Goal: Information Seeking & Learning: Learn about a topic

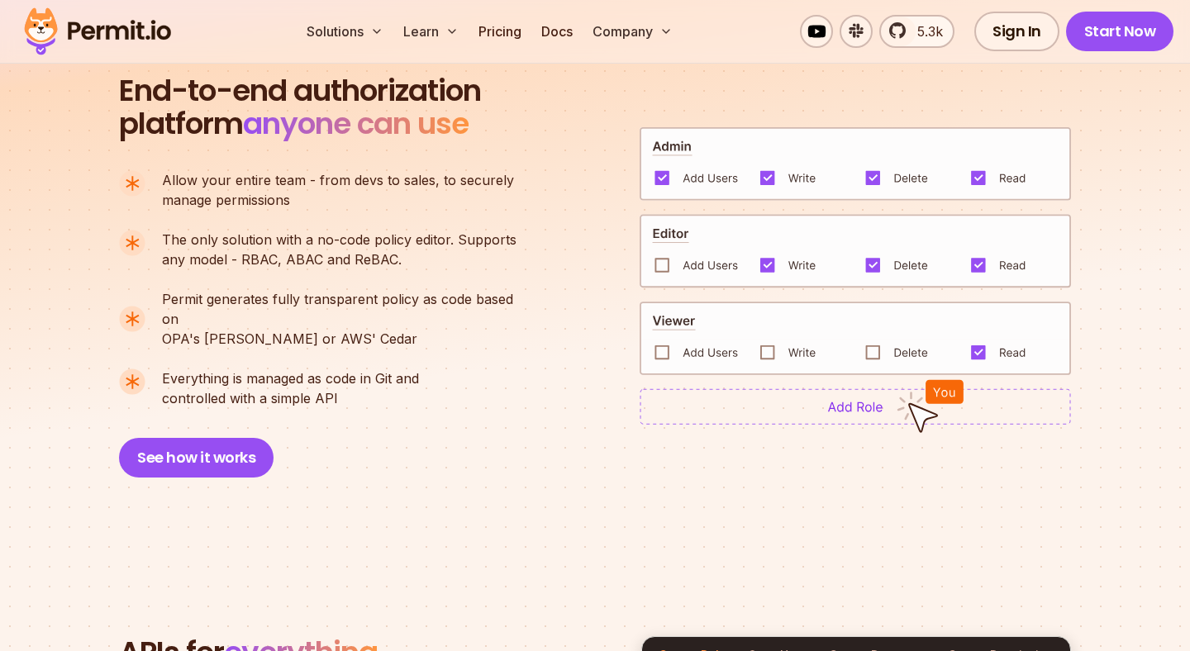
scroll to position [1155, 0]
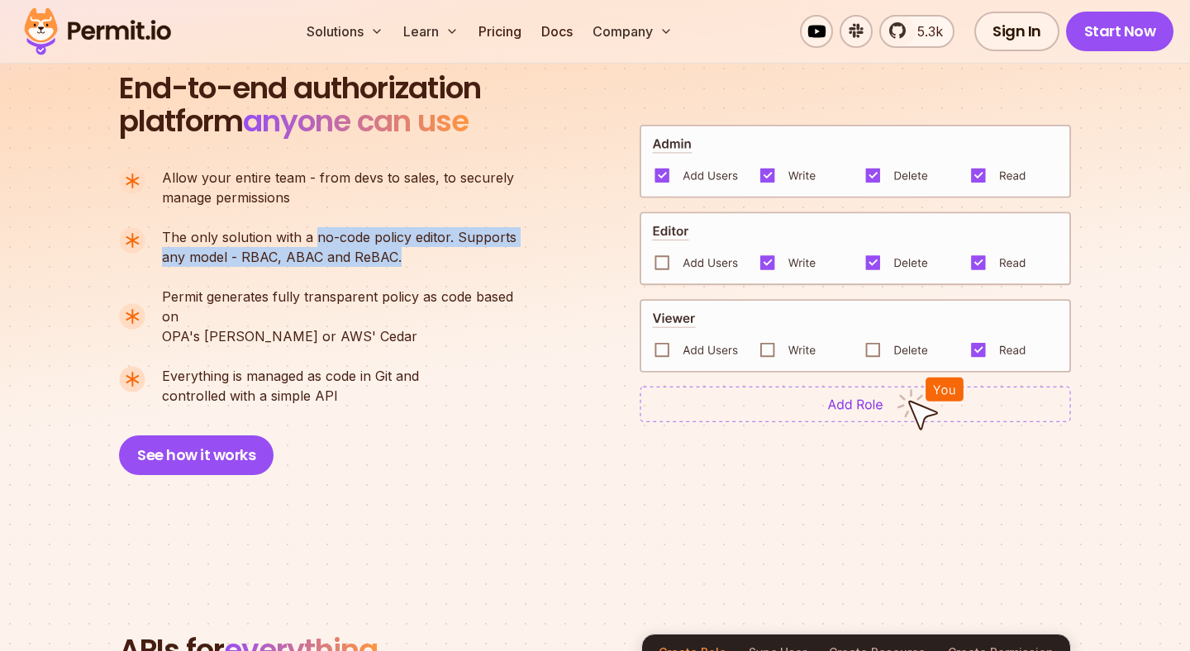
drag, startPoint x: 317, startPoint y: 235, endPoint x: 480, endPoint y: 259, distance: 165.4
click at [480, 259] on p "The only solution with a no-code policy editor. Supports any model - RBAC, ABAC…" at bounding box center [339, 247] width 355 height 40
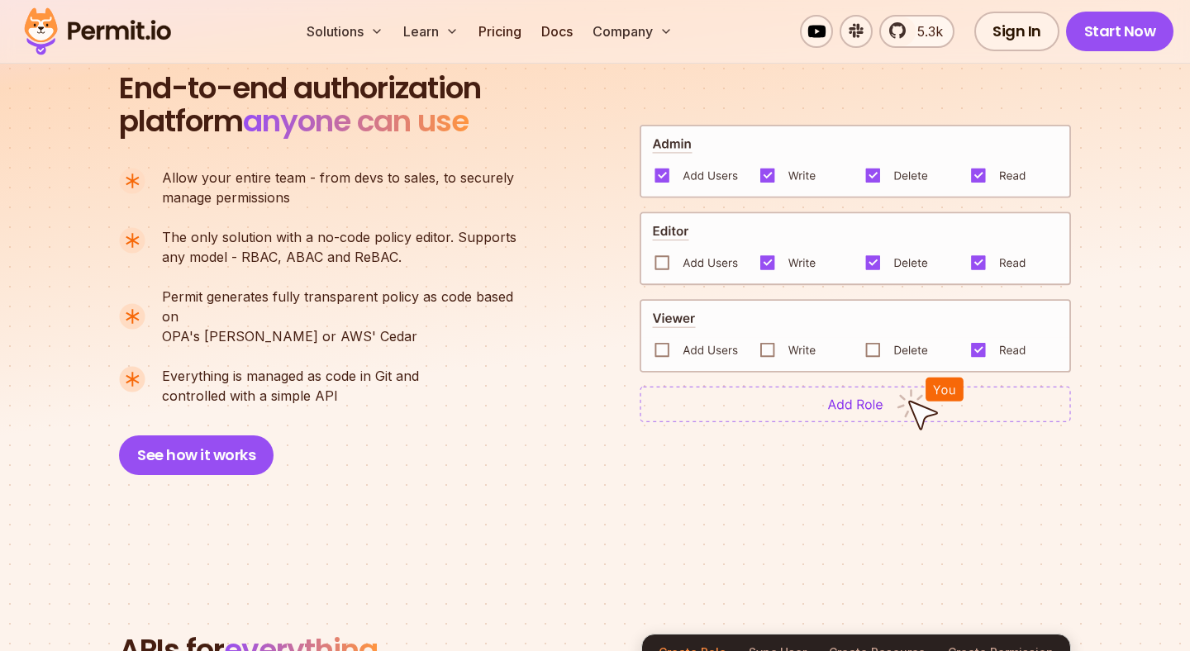
click at [453, 263] on p "The only solution with a no-code policy editor. Supports any model - RBAC, ABAC…" at bounding box center [339, 247] width 355 height 40
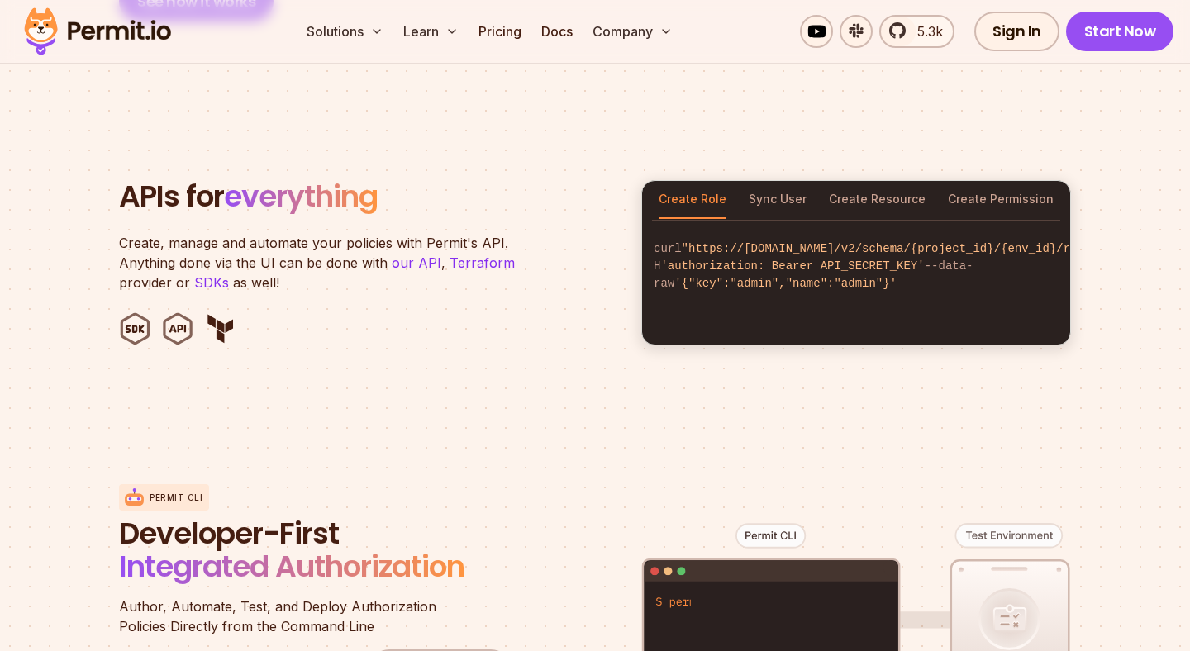
scroll to position [1615, 0]
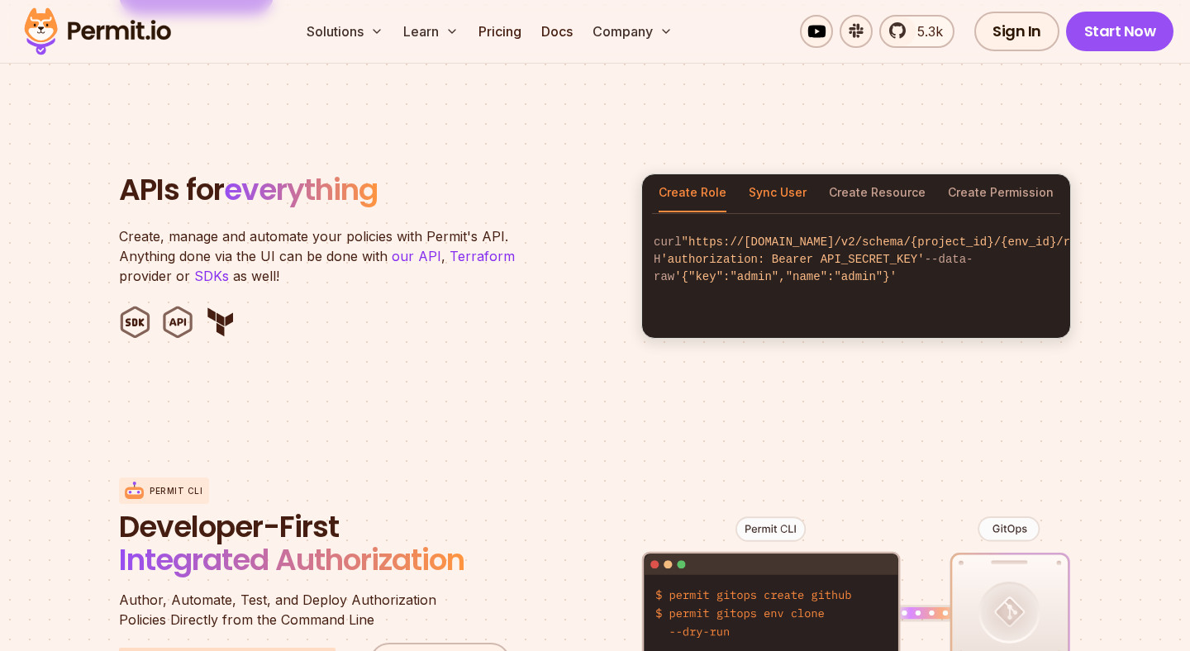
click at [781, 183] on button "Sync User" at bounding box center [778, 193] width 58 height 38
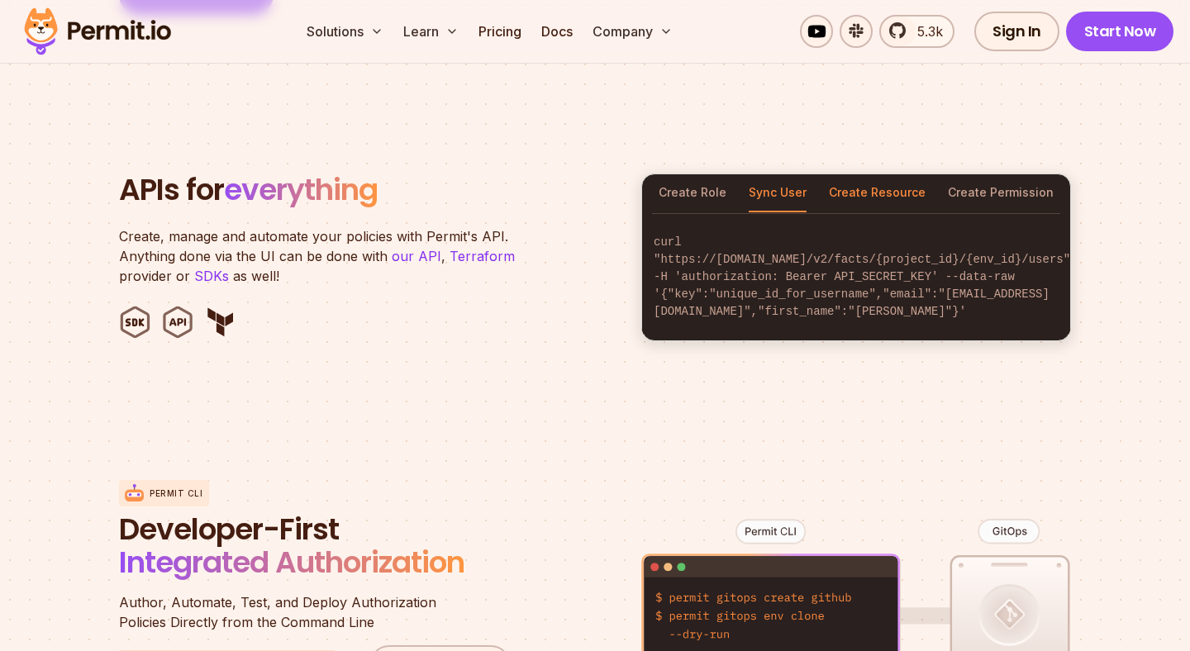
click at [857, 186] on button "Create Resource" at bounding box center [877, 193] width 97 height 38
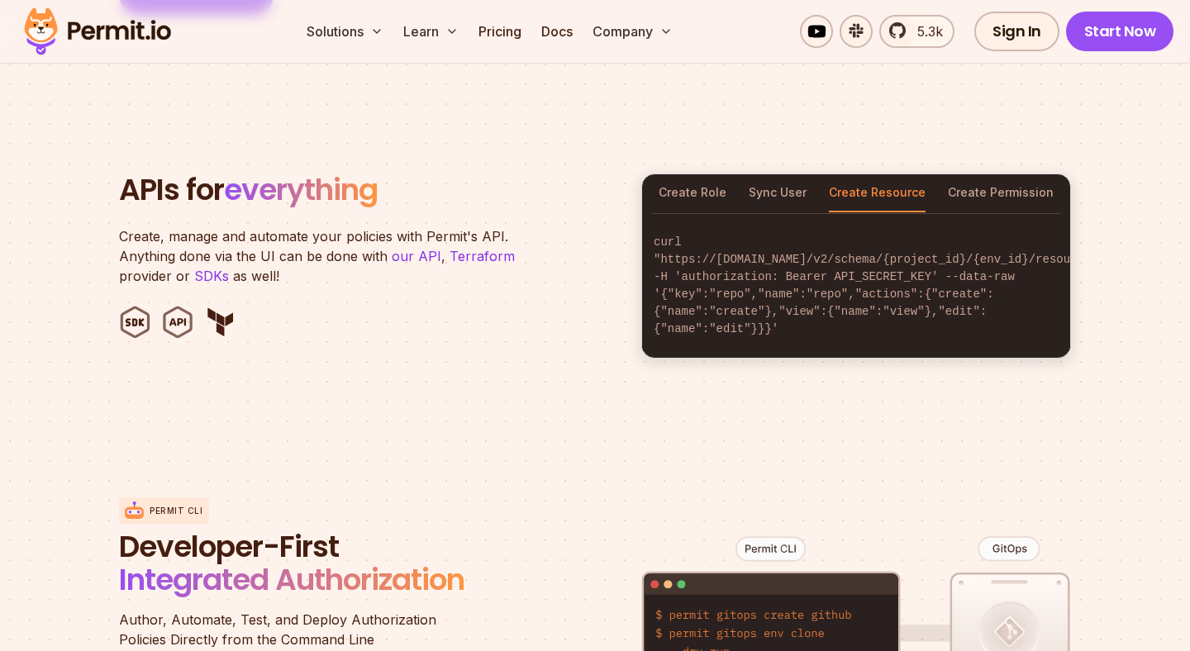
click at [1006, 214] on div "curl "https://api.permit.io/v2/schema/{project_id}/{env_id}/roles" -H 'authoriz…" at bounding box center [856, 286] width 428 height 144
click at [1004, 179] on button "Create Permission" at bounding box center [1001, 193] width 106 height 38
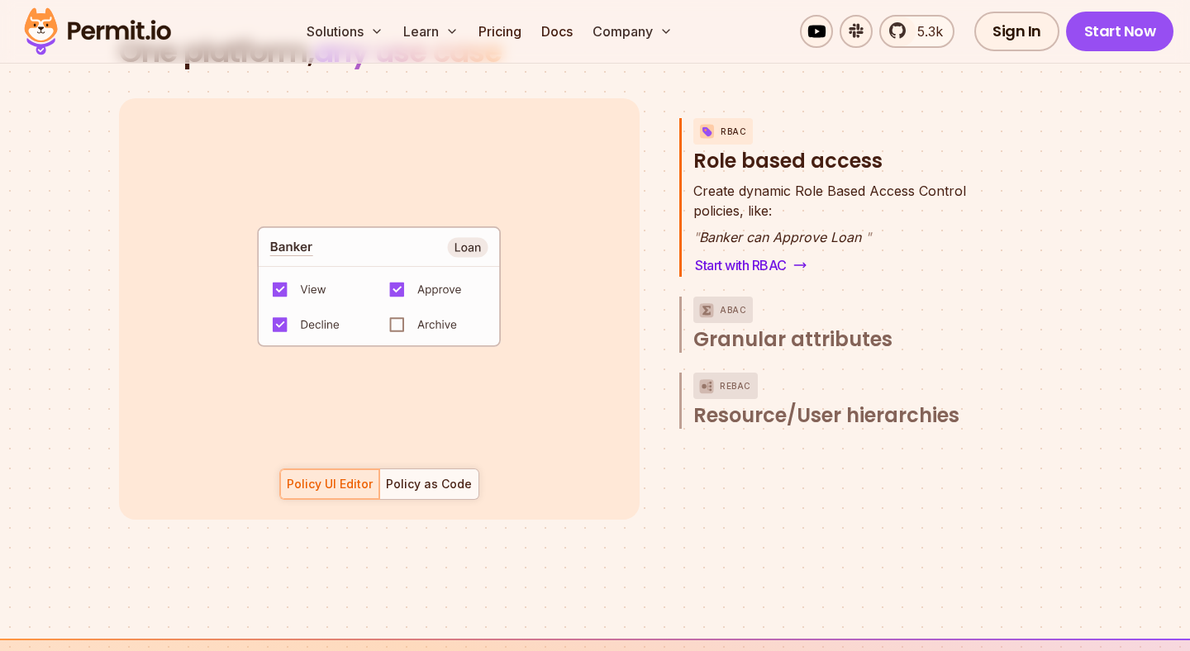
scroll to position [2407, 0]
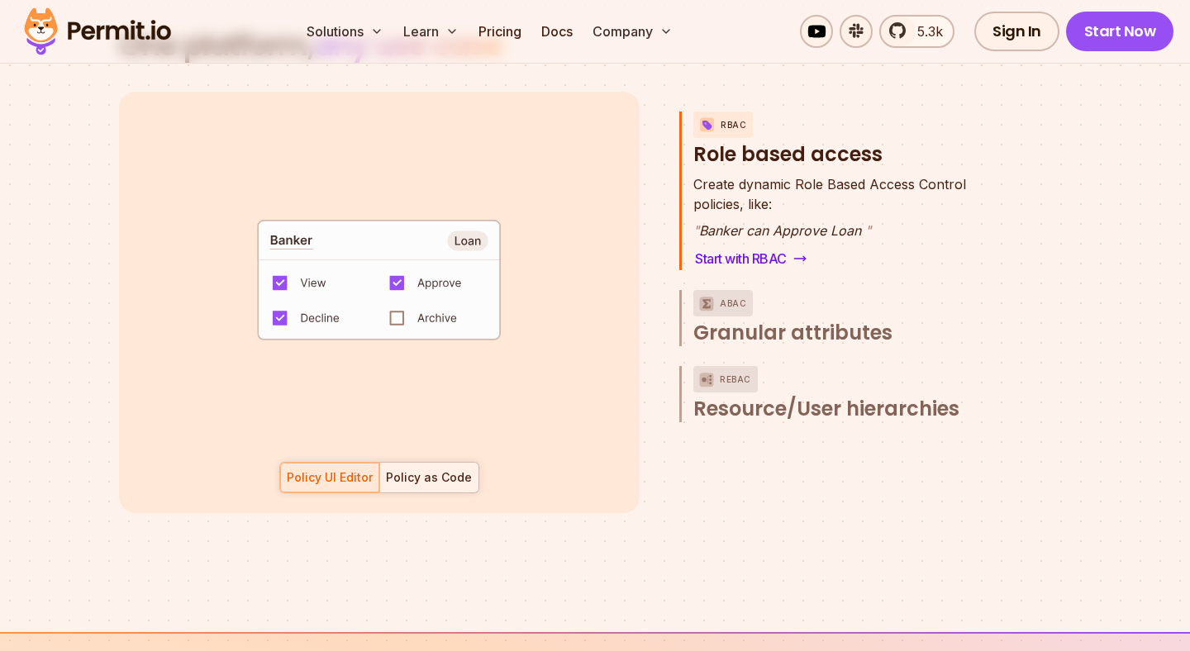
click at [411, 469] on div "Policy as Code" at bounding box center [429, 477] width 86 height 17
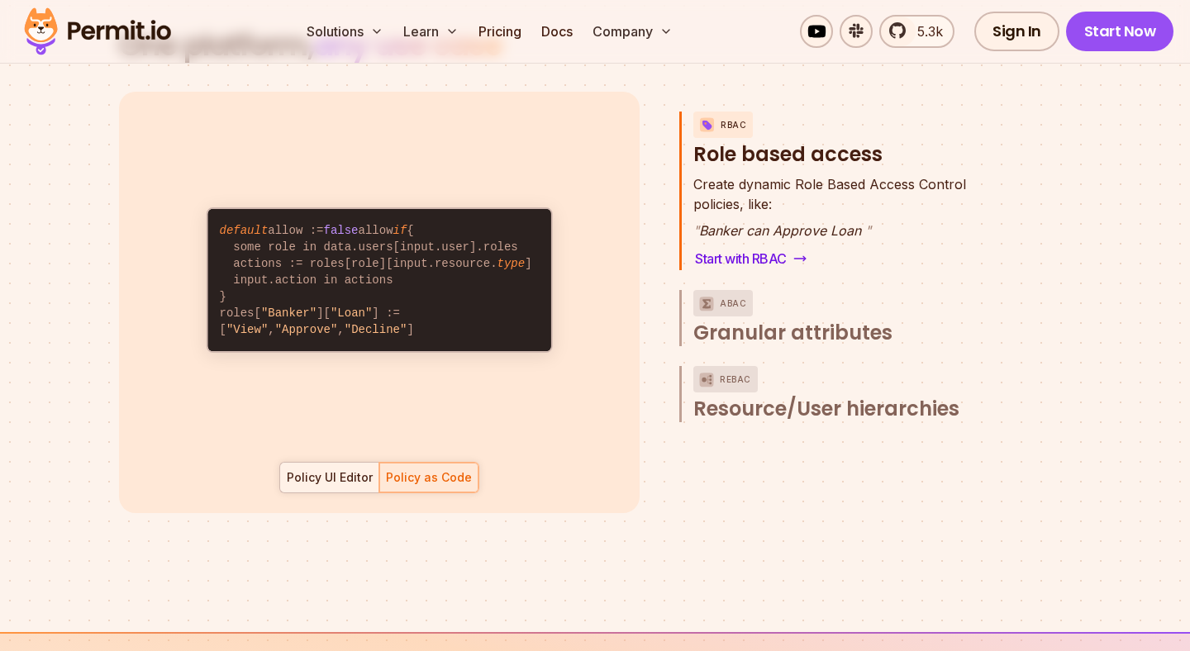
click at [347, 469] on div "Policy UI Editor" at bounding box center [330, 477] width 86 height 17
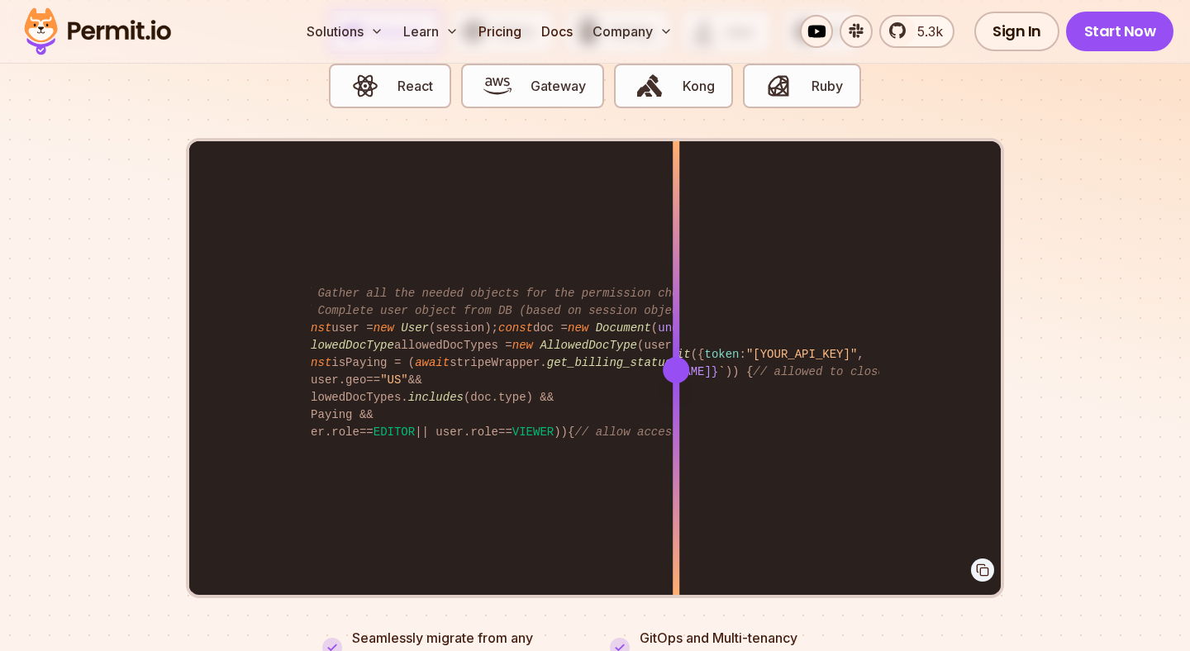
scroll to position [0, 61]
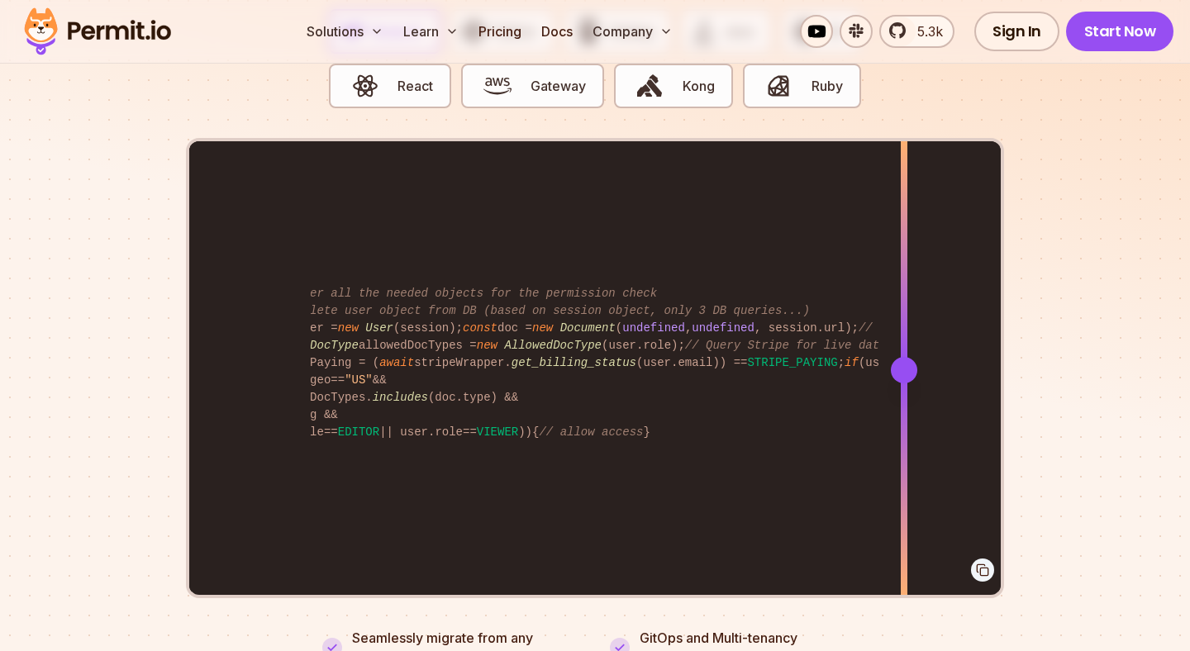
drag, startPoint x: 683, startPoint y: 349, endPoint x: 899, endPoint y: 372, distance: 217.8
click at [902, 372] on div at bounding box center [904, 369] width 7 height 456
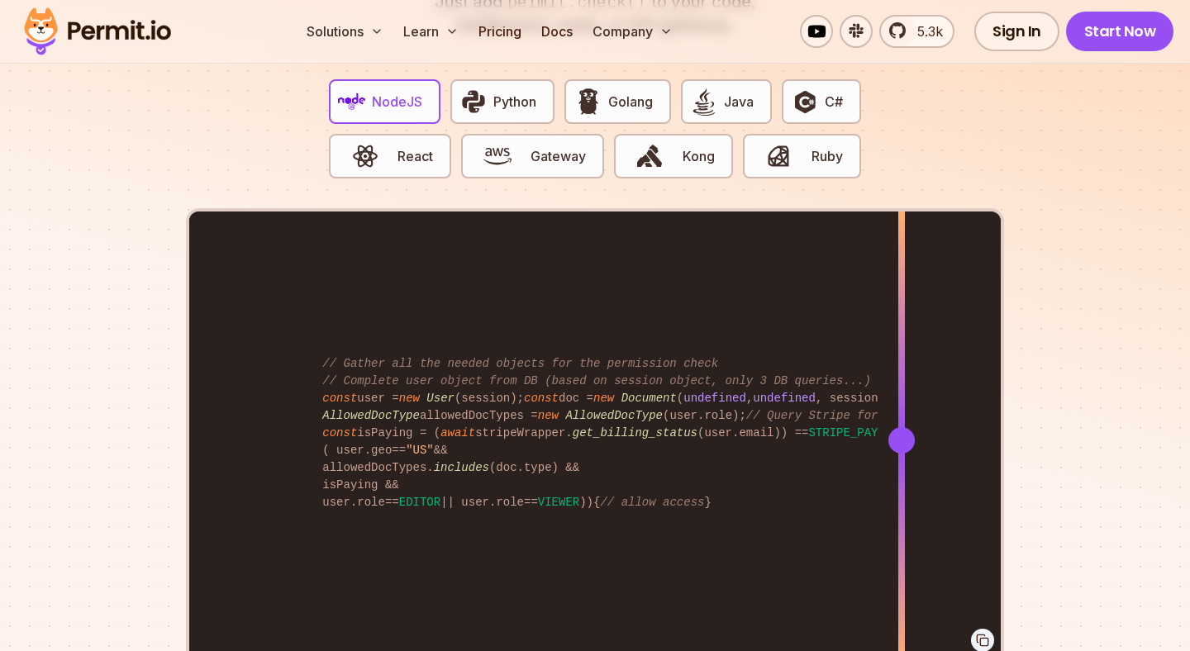
scroll to position [3247, 0]
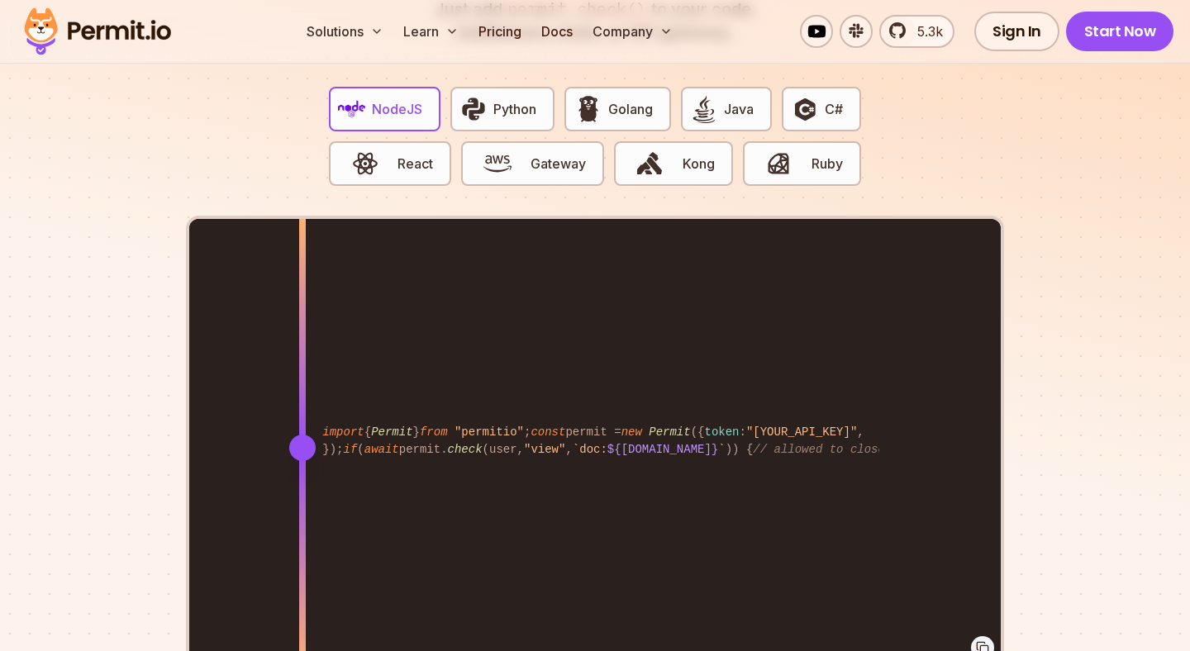
drag, startPoint x: 899, startPoint y: 429, endPoint x: 302, endPoint y: 598, distance: 620.3
click at [302, 598] on div at bounding box center [302, 447] width 7 height 456
click at [1097, 326] on section "Fully functional authorization in 5 minutes Just add permit.check() to your cod…" at bounding box center [595, 309] width 1190 height 1032
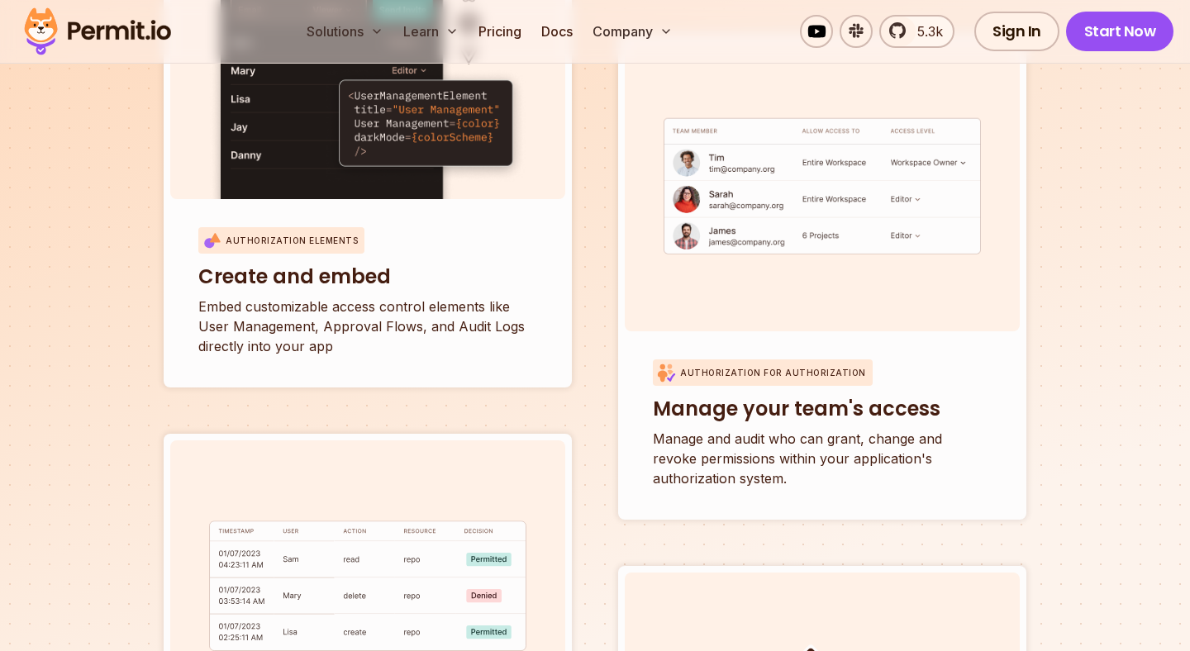
scroll to position [5805, 0]
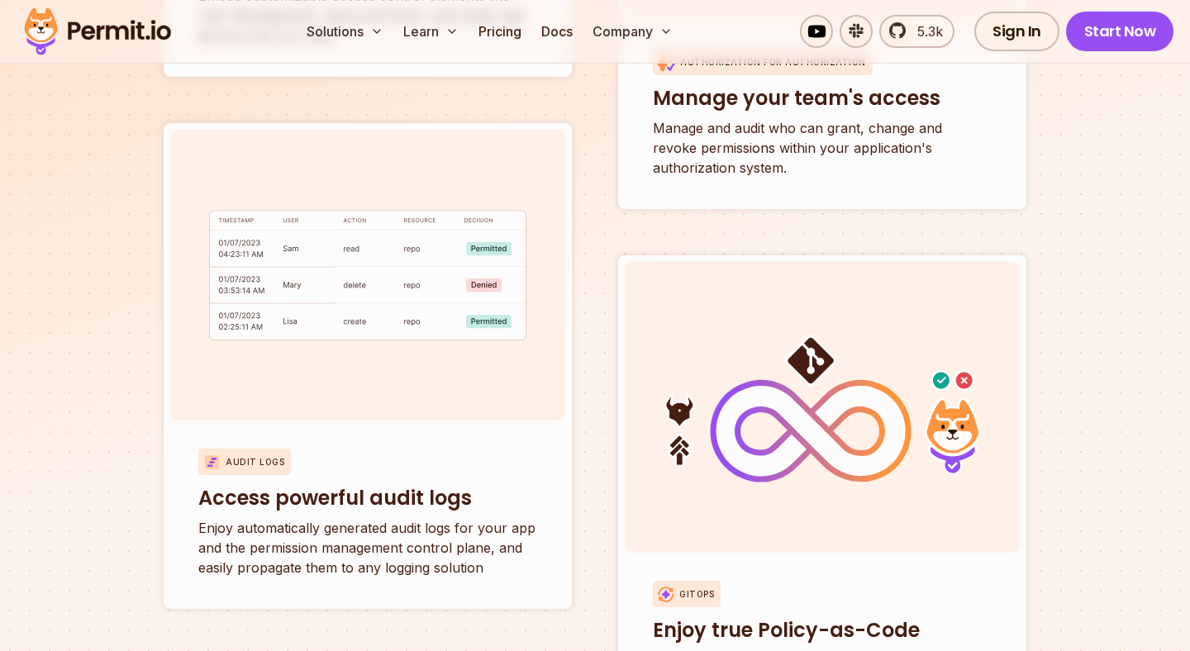
scroll to position [6107, 0]
